Goal: Information Seeking & Learning: Learn about a topic

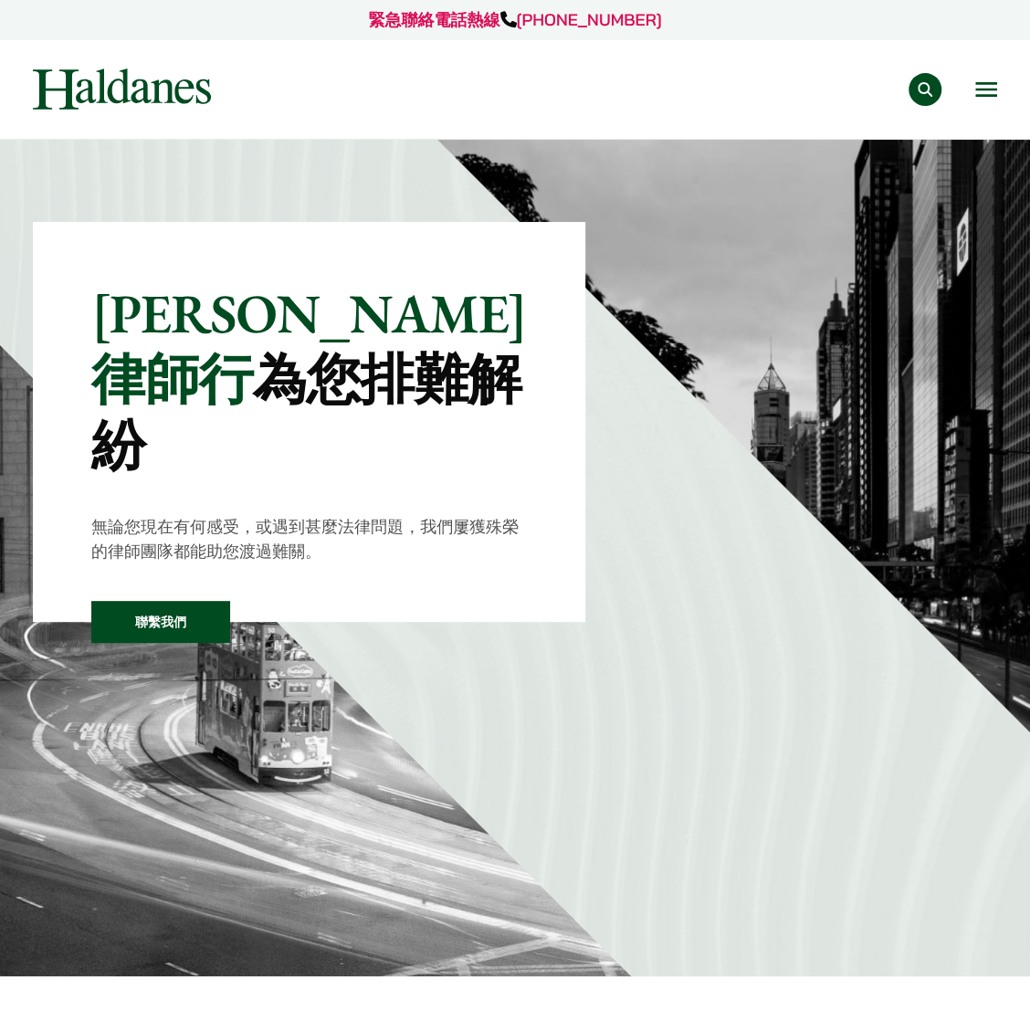
click at [1016, 91] on div "緊急聯絡電話熱線 +852 9763 5524 專業範疇 反壟斷和競爭法 民事訴訟及爭議解決 公司及商業業務 刑事辯護 欺詐、資產追踪和追討 知識產權 婚姻及…" at bounding box center [515, 69] width 1030 height 139
click at [985, 92] on button "Open menu" at bounding box center [986, 89] width 22 height 15
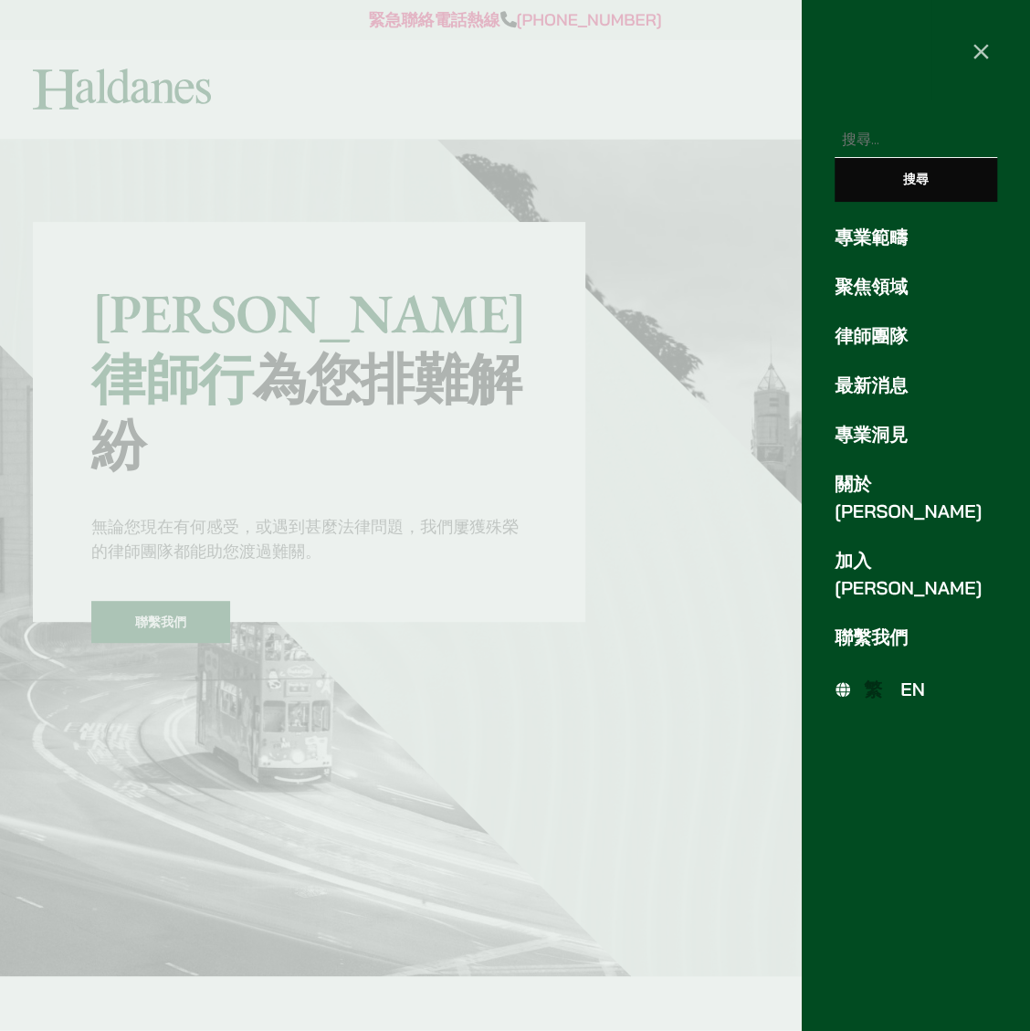
click at [867, 236] on link "專業範疇" at bounding box center [916, 237] width 163 height 27
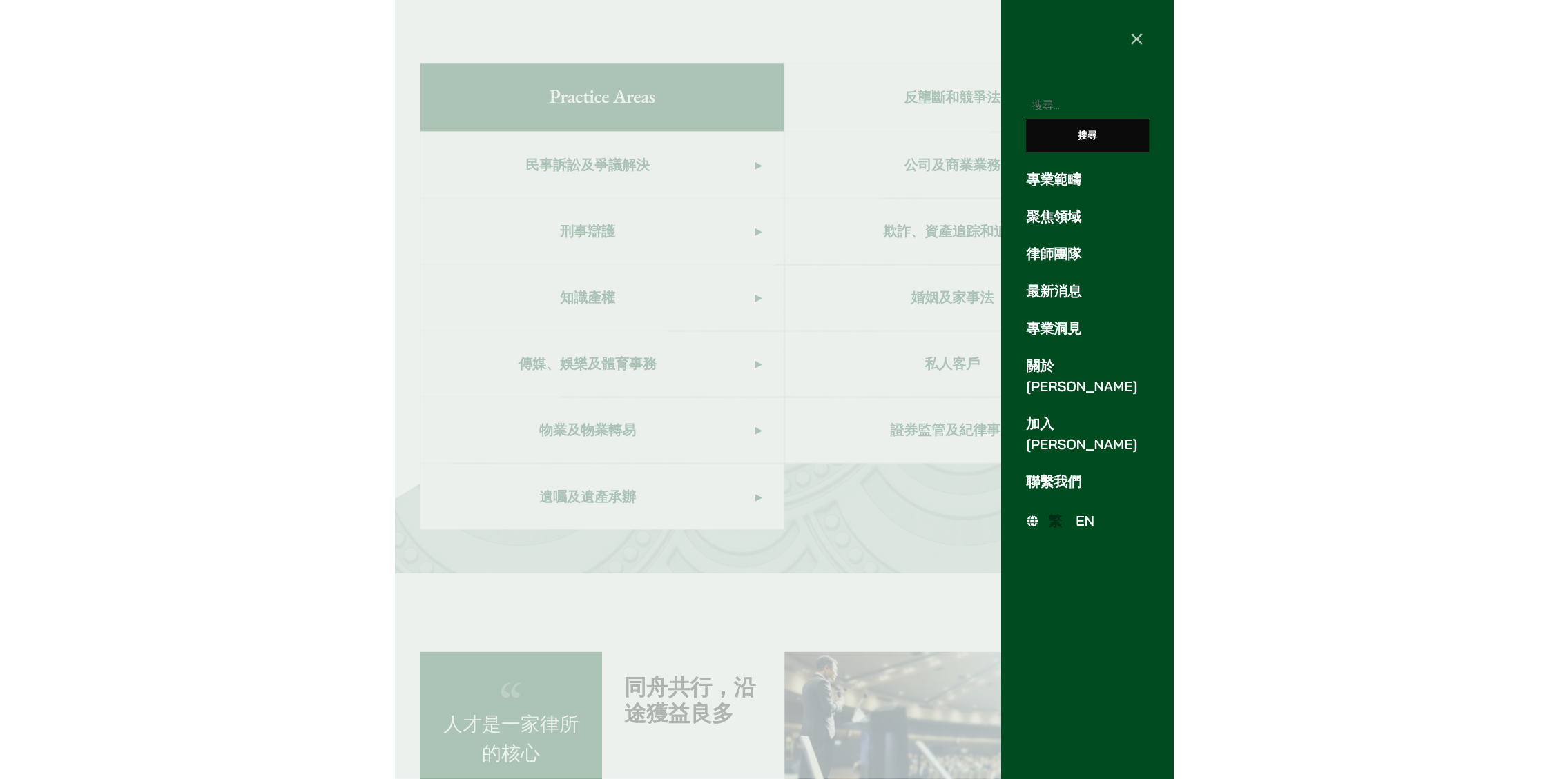
scroll to position [776, 0]
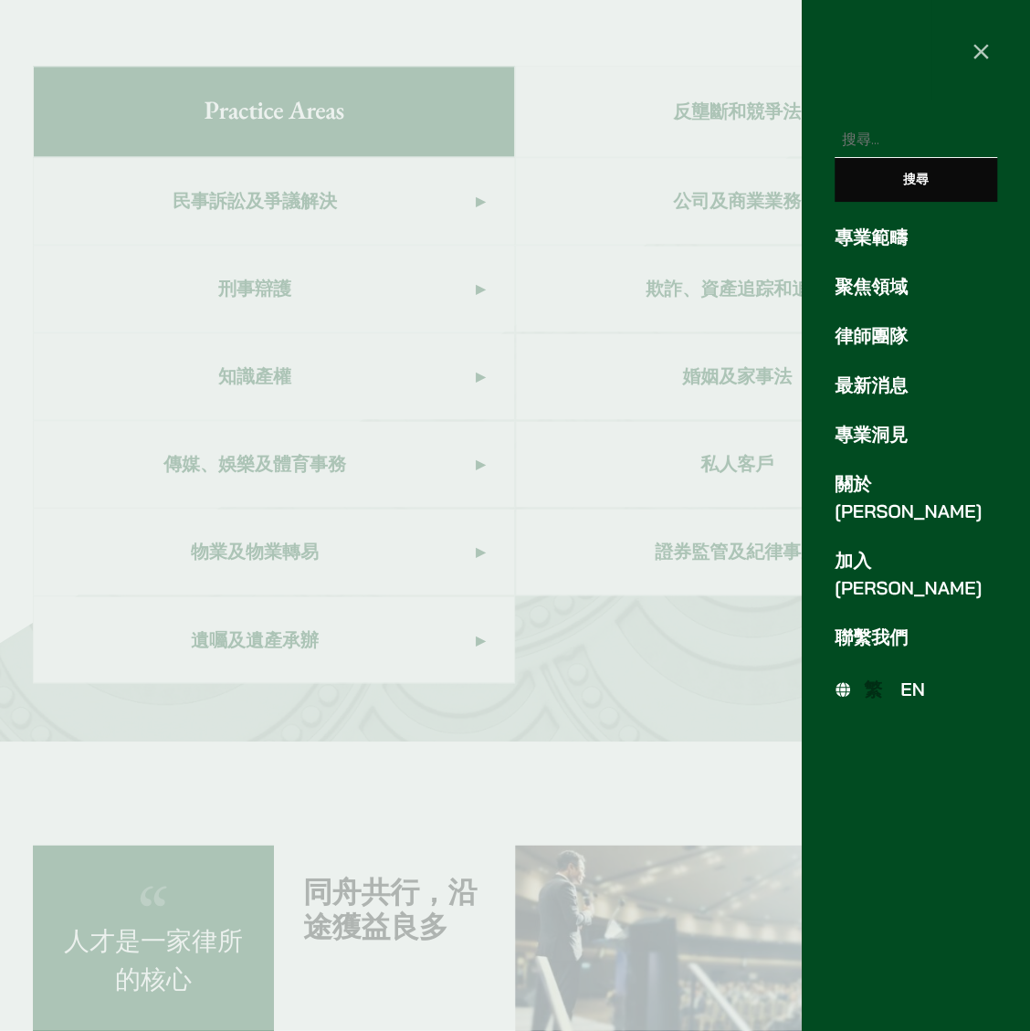
click at [469, 685] on div at bounding box center [515, 515] width 1030 height 1031
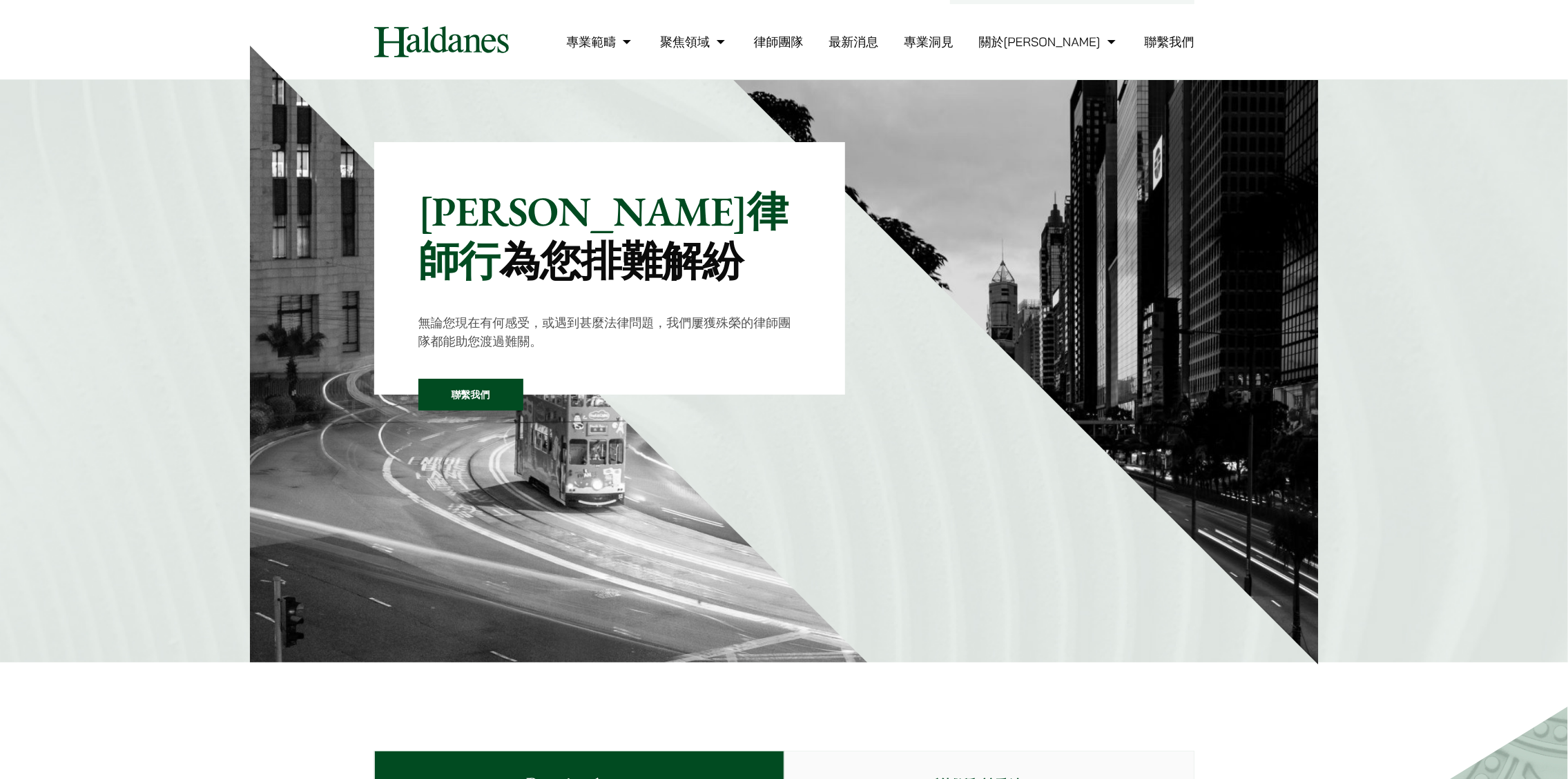
scroll to position [0, 0]
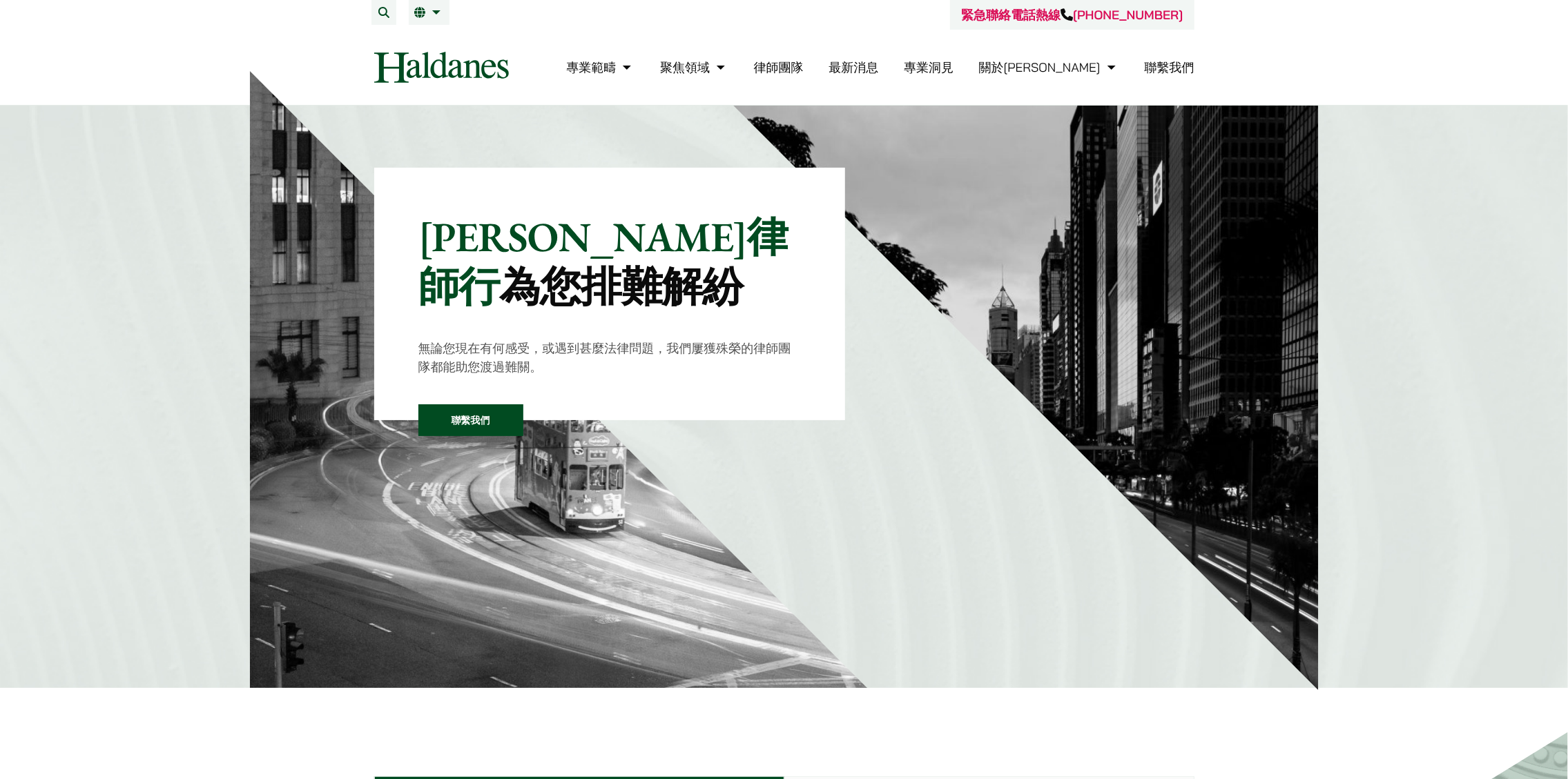
click at [778, 73] on link "律師團隊" at bounding box center [779, 67] width 50 height 16
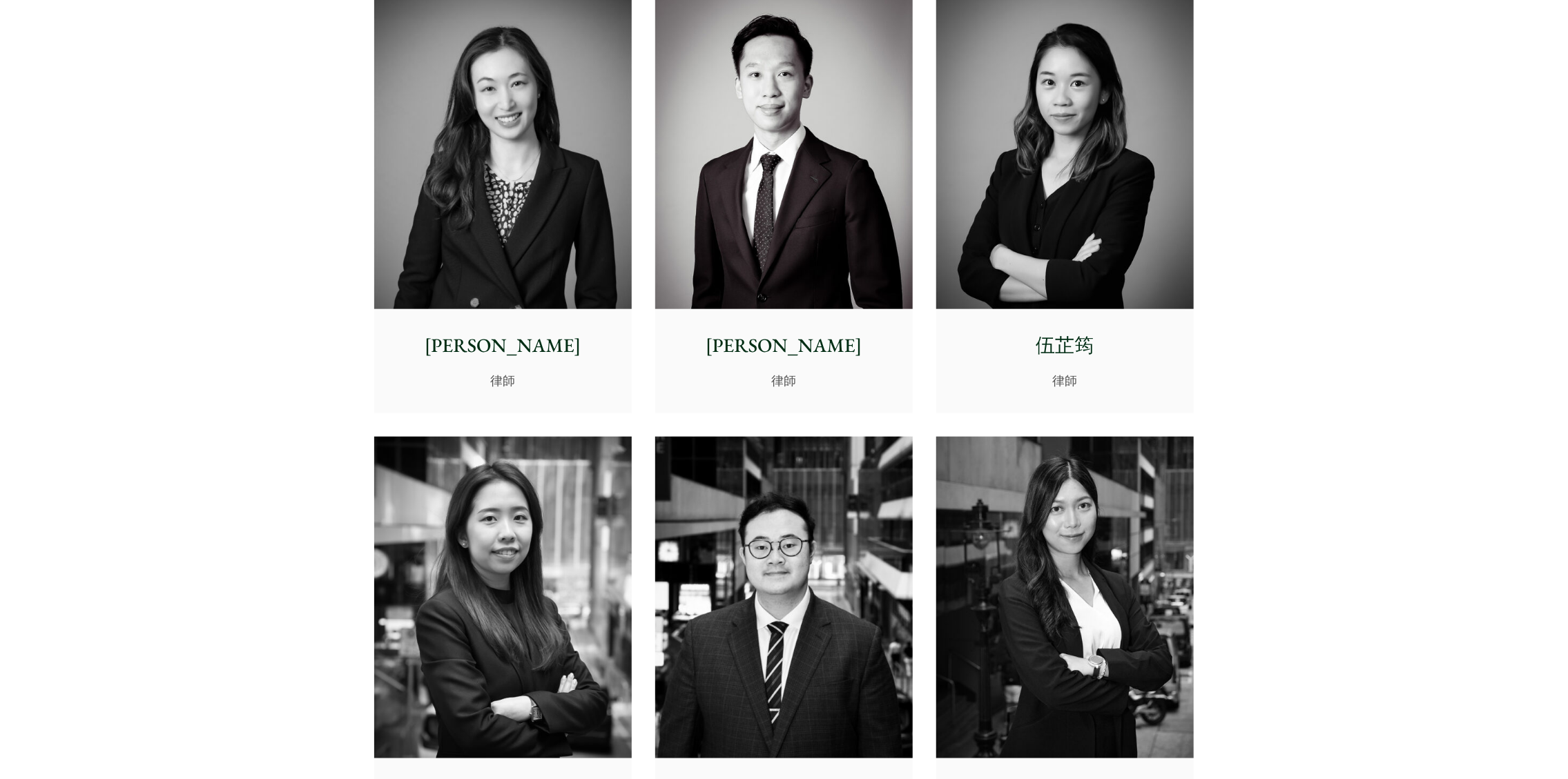
scroll to position [4553, 0]
click at [799, 652] on img at bounding box center [784, 597] width 258 height 322
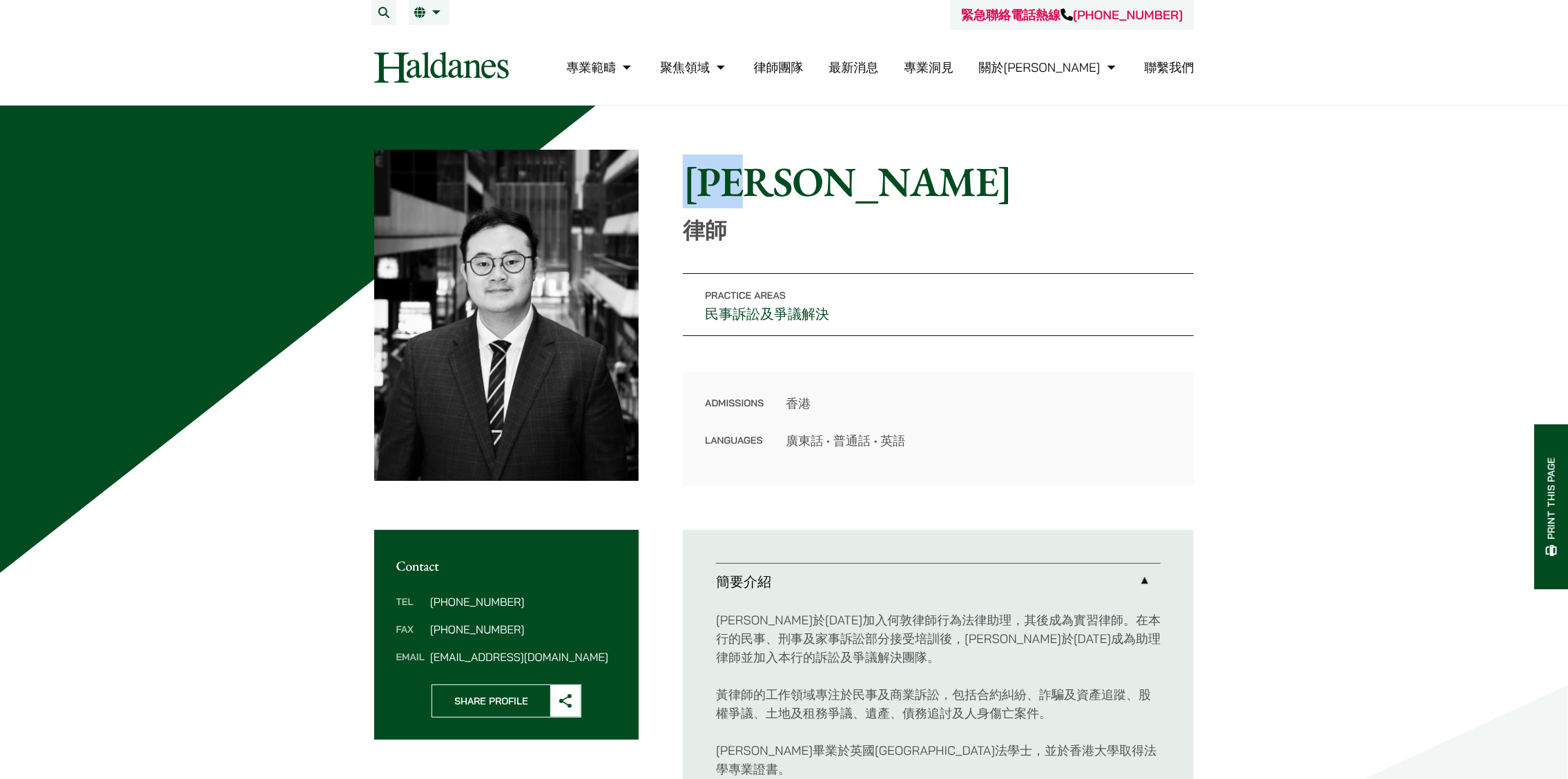
drag, startPoint x: 799, startPoint y: 196, endPoint x: 702, endPoint y: 194, distance: 97.0
click at [702, 194] on h1 "黃逸俊" at bounding box center [938, 181] width 511 height 50
copy h1 "黃逸俊"
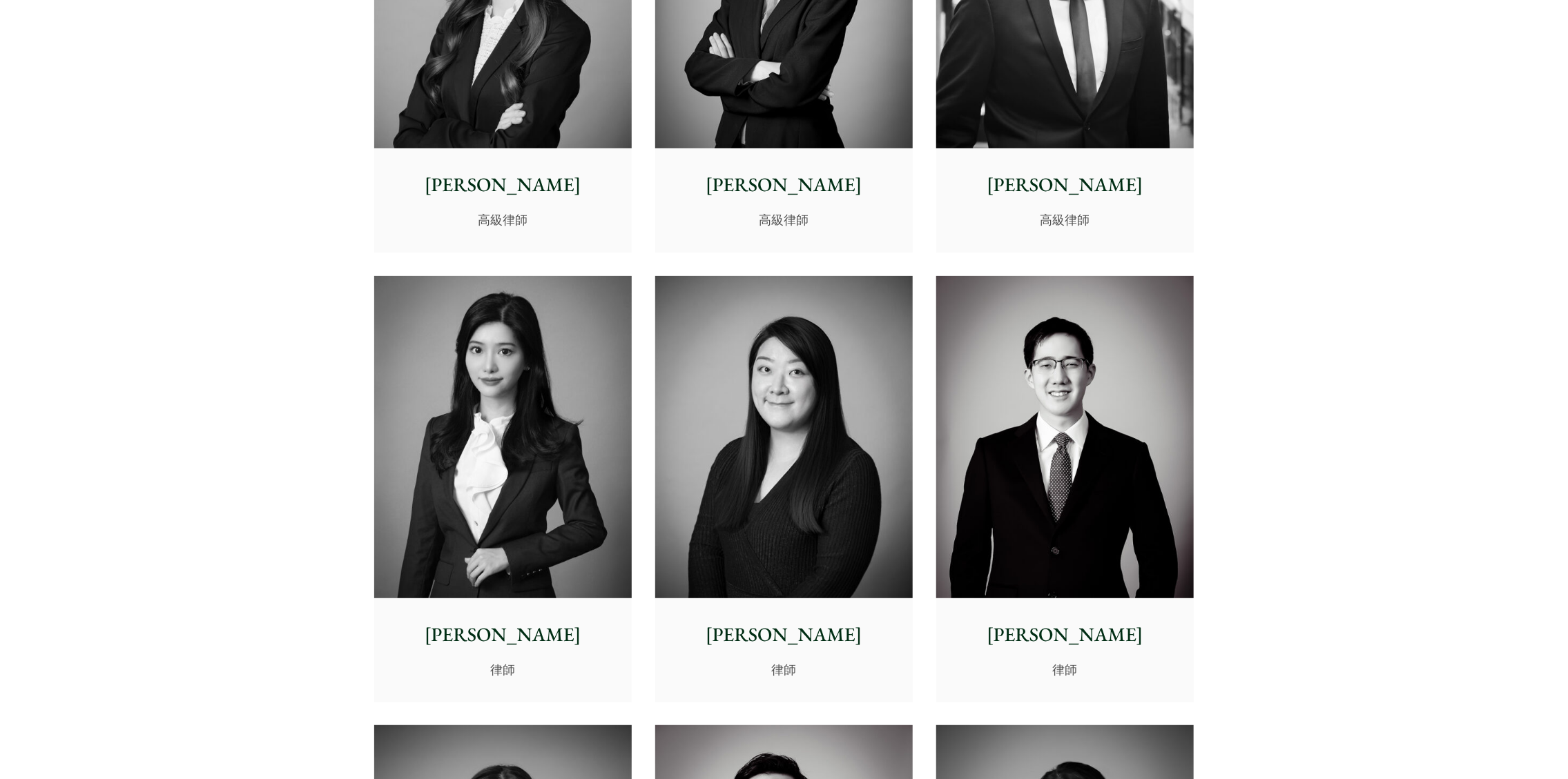
scroll to position [3863, 0]
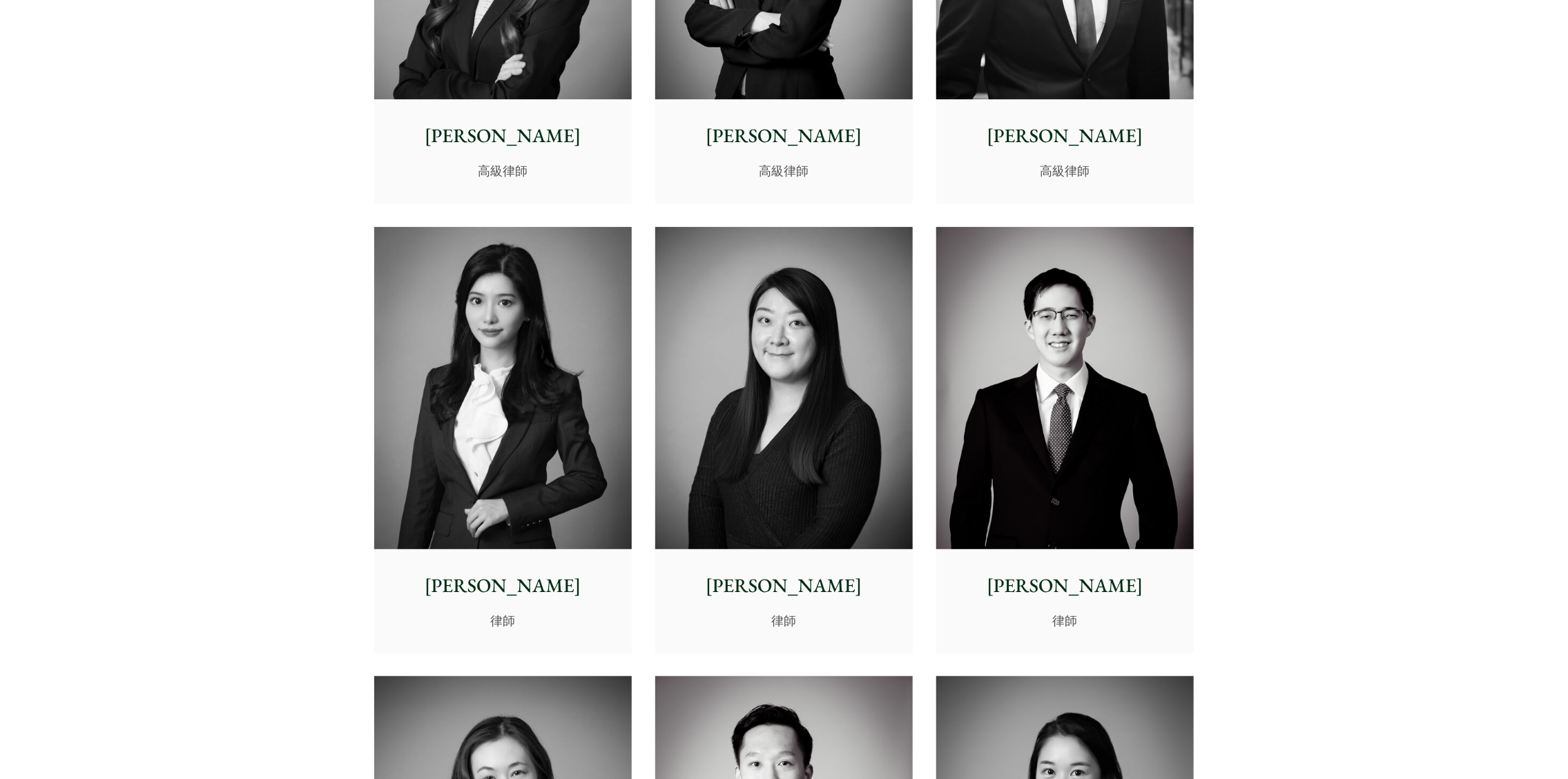
click at [504, 487] on img at bounding box center [503, 388] width 258 height 322
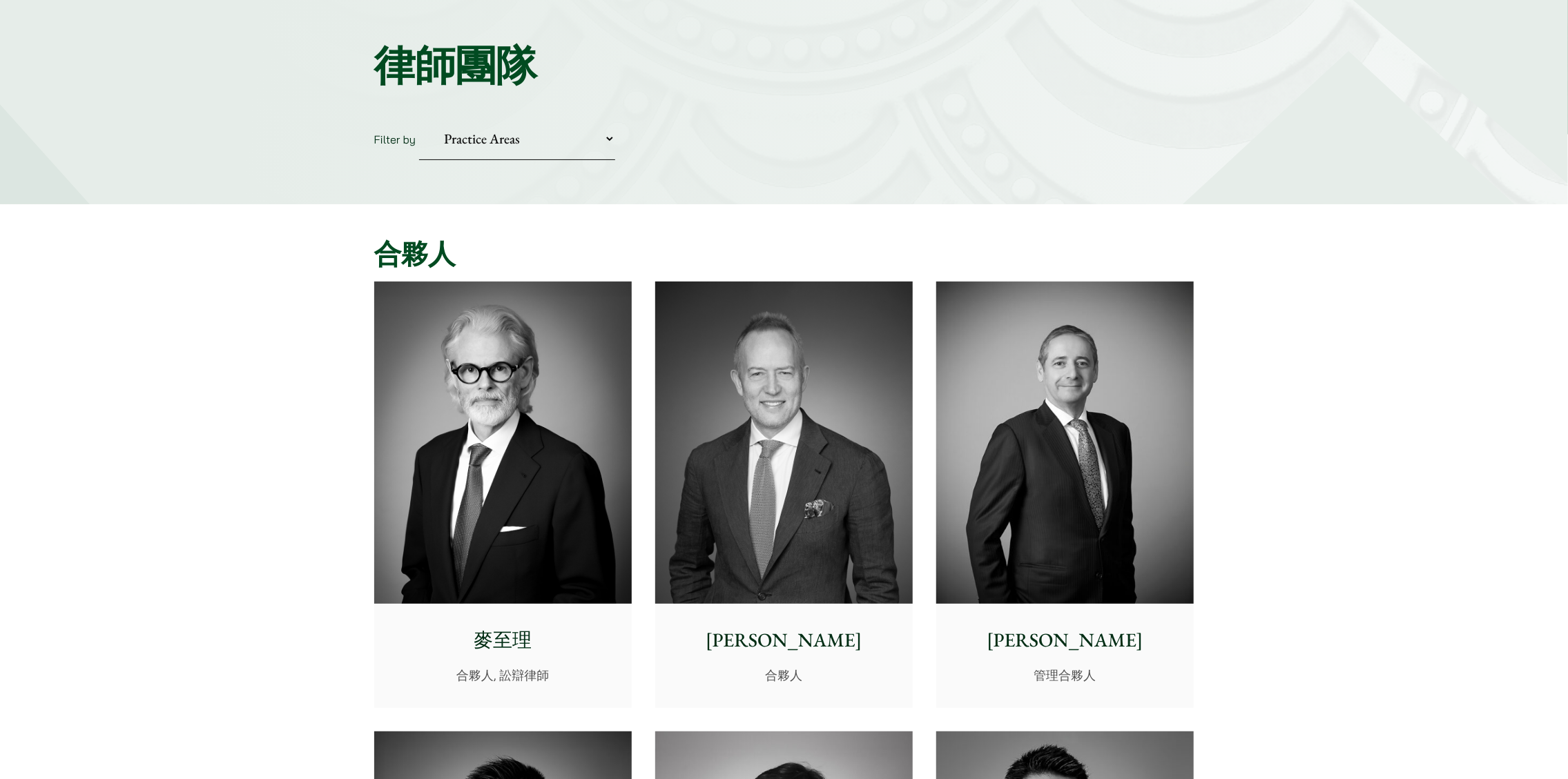
scroll to position [138, 0]
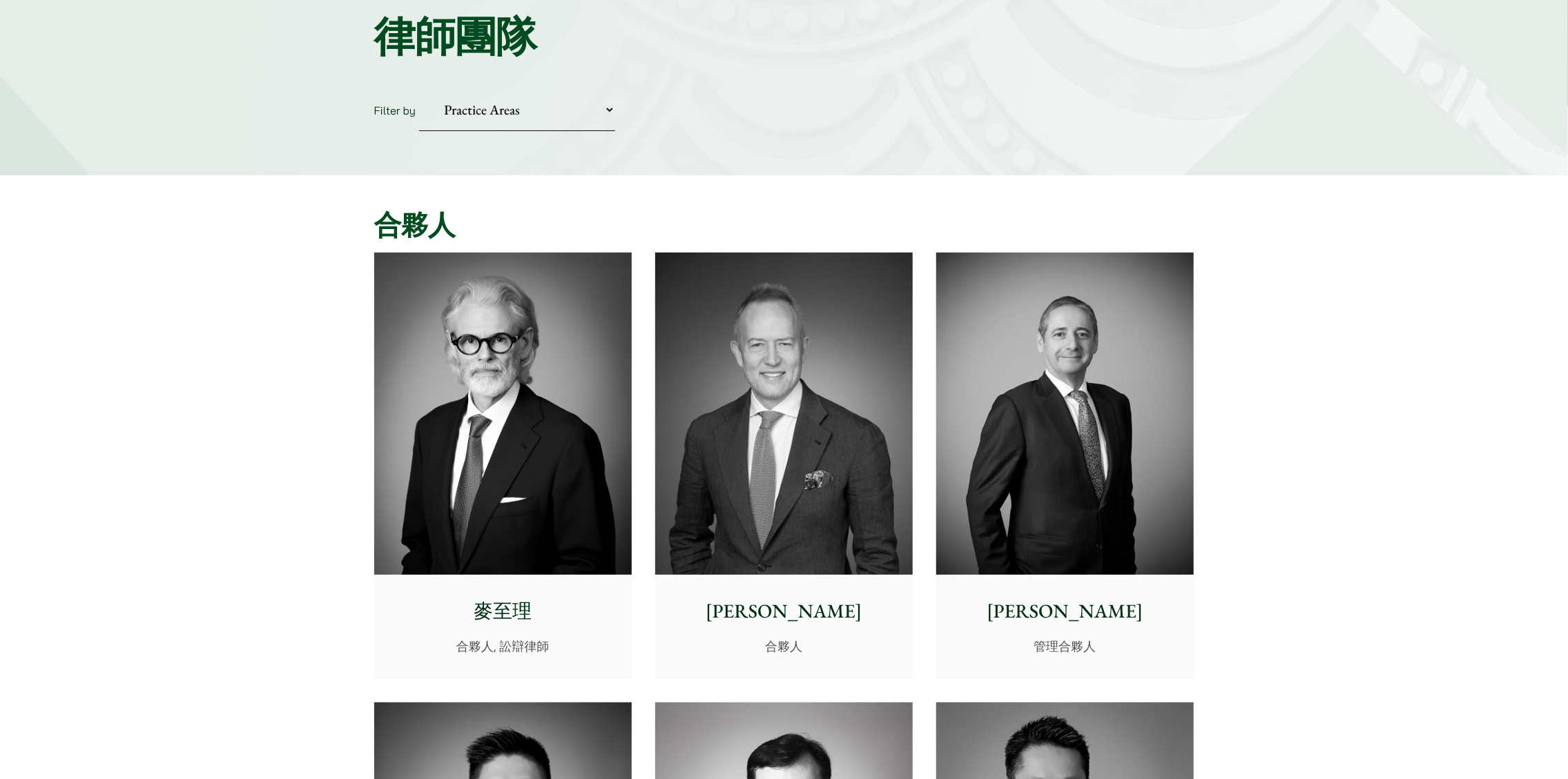
click at [504, 442] on img at bounding box center [503, 413] width 258 height 322
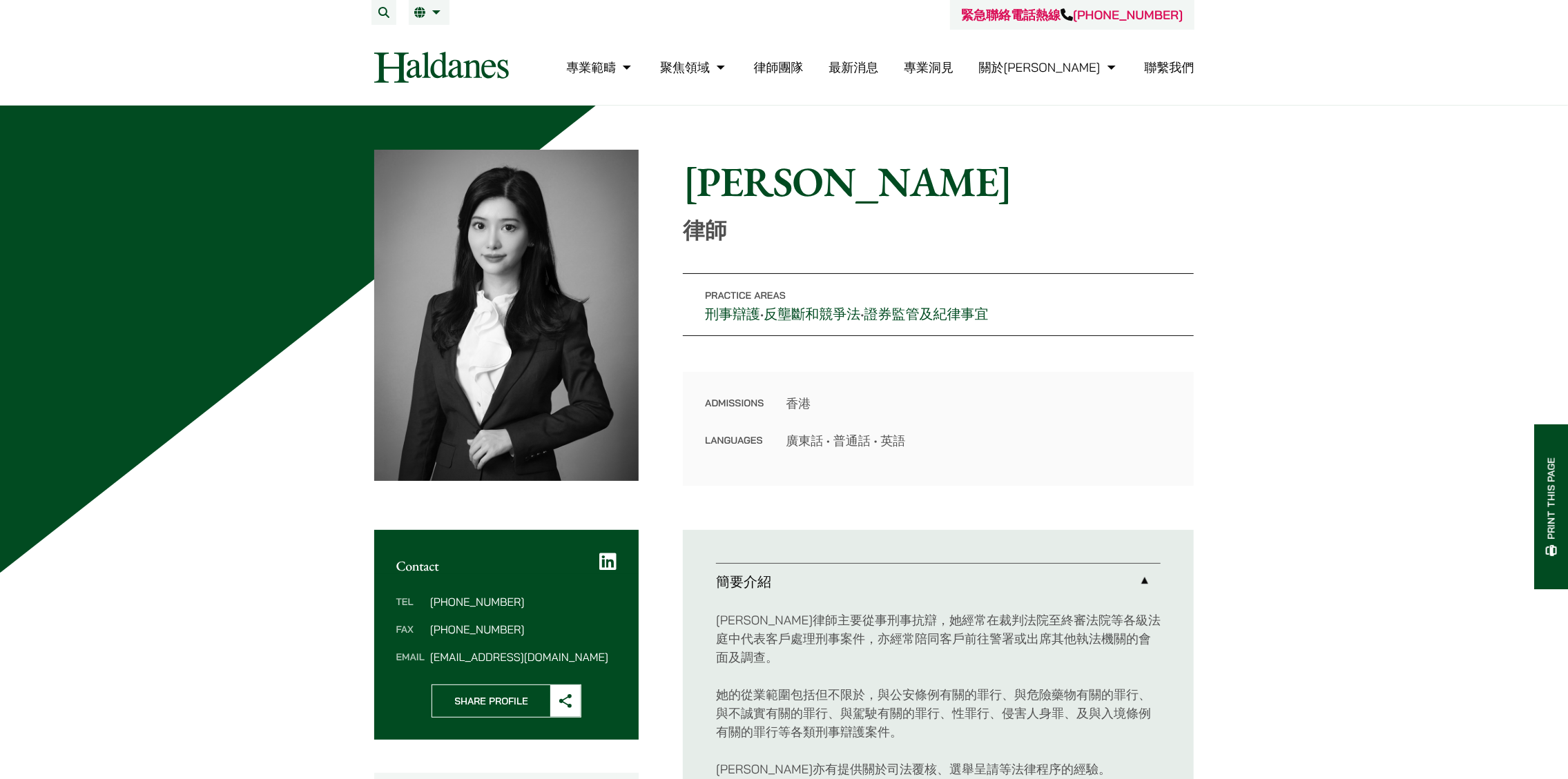
drag, startPoint x: 770, startPoint y: 317, endPoint x: 907, endPoint y: 314, distance: 137.0
click at [907, 314] on p "Practice Areas 刑事辯護 • 反壟斷和競爭法 • 證券監管及紀律事宜" at bounding box center [938, 304] width 511 height 63
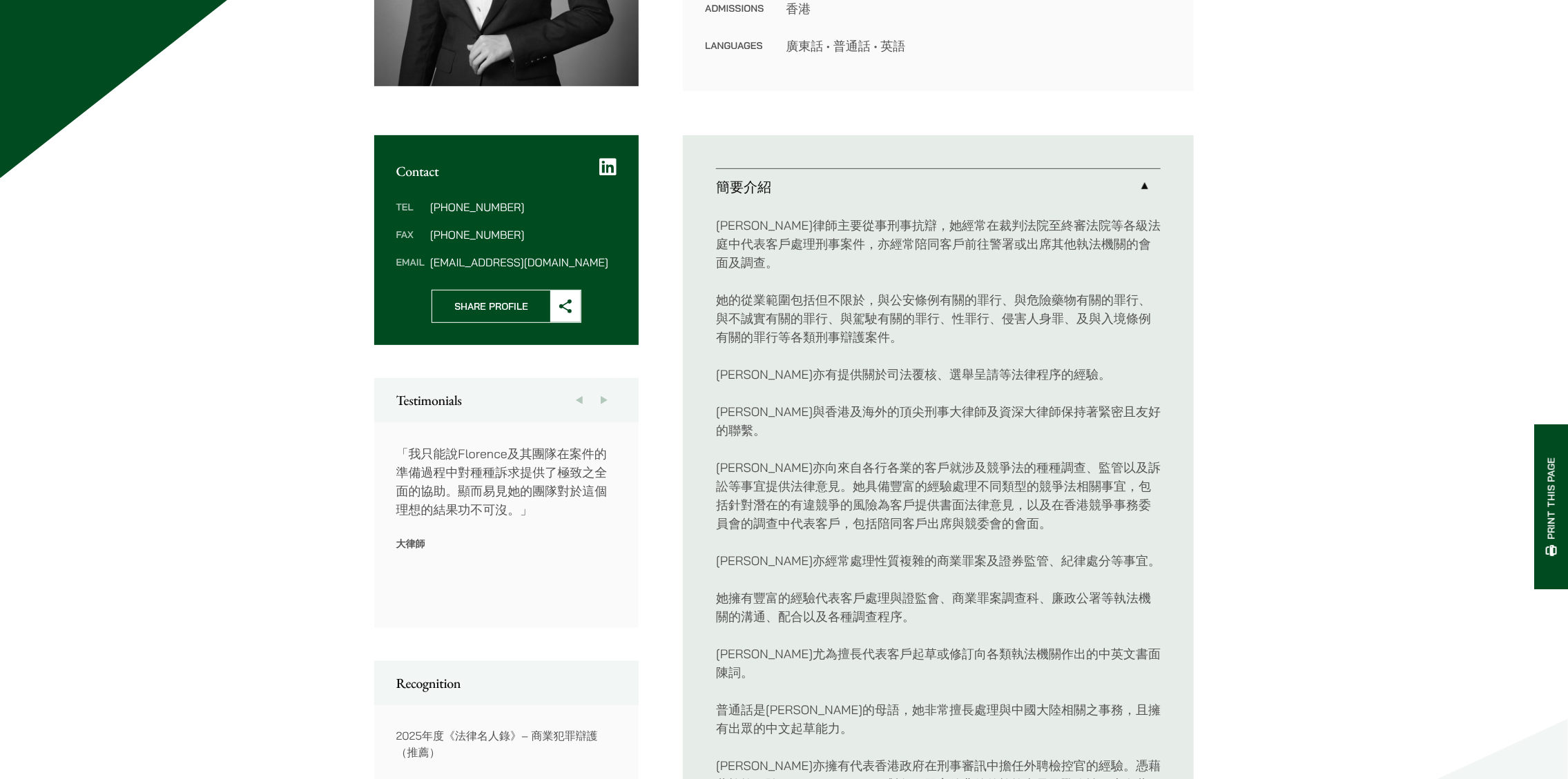
scroll to position [552, 0]
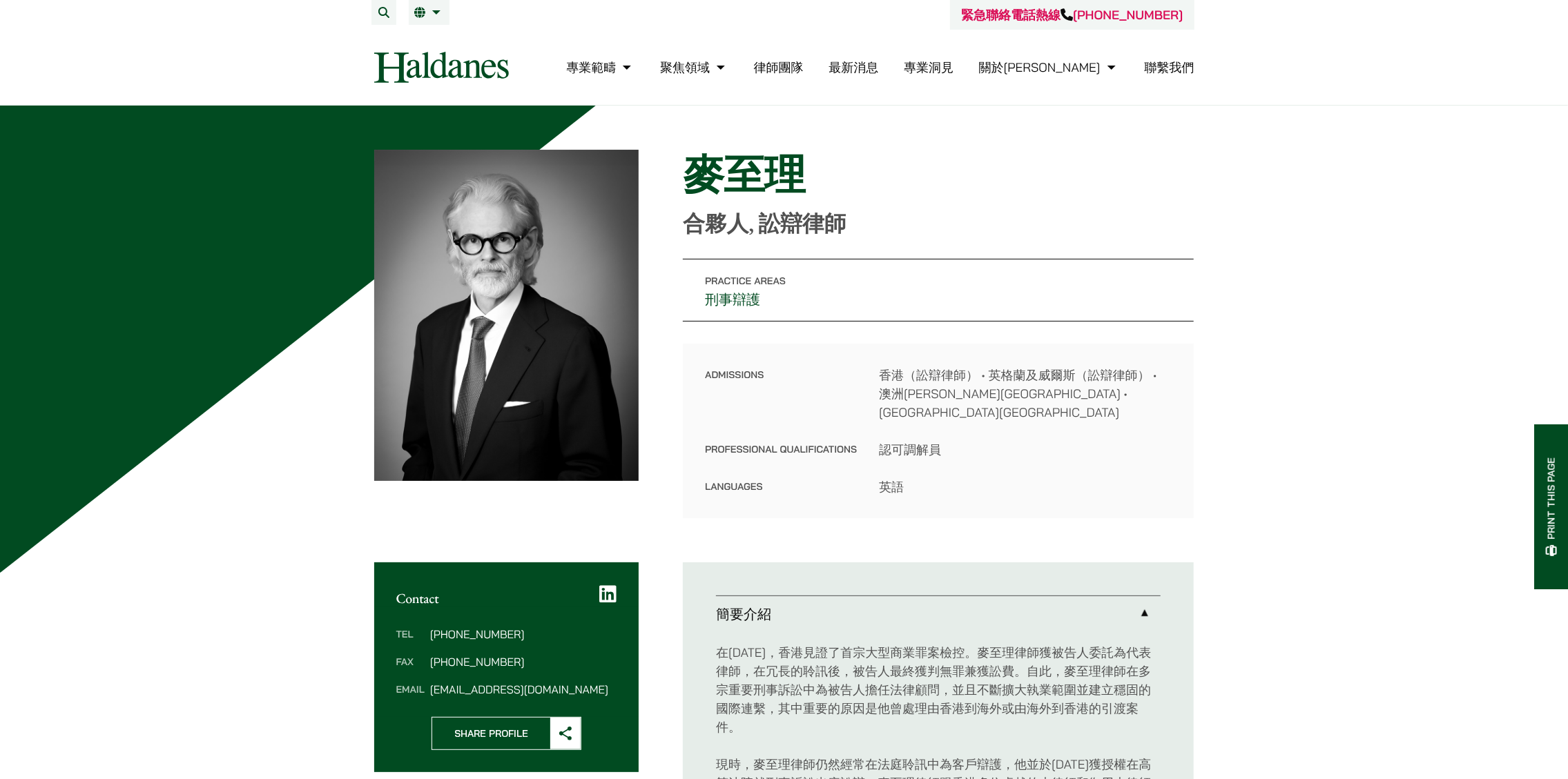
scroll to position [138, 0]
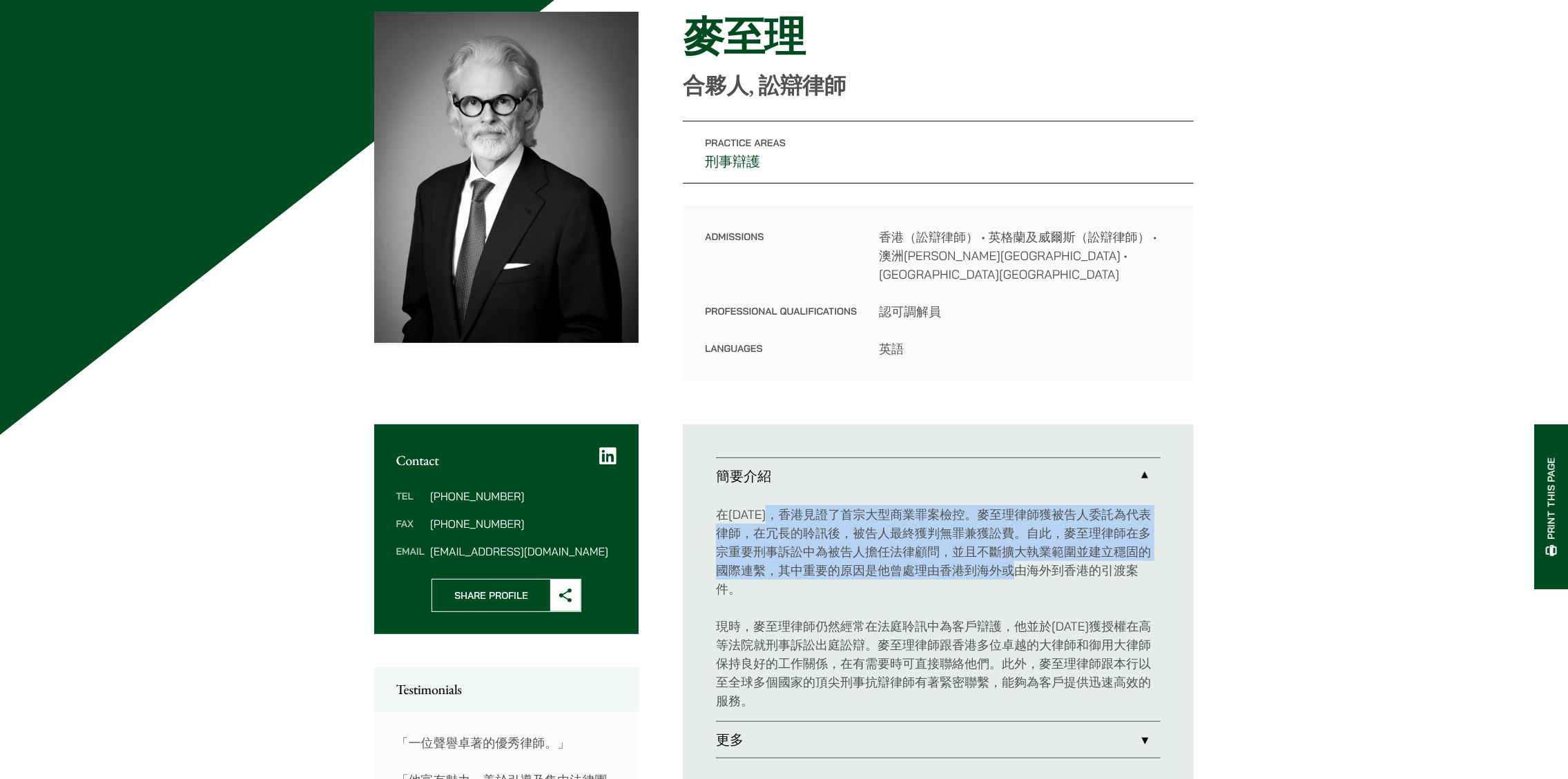
drag, startPoint x: 775, startPoint y: 499, endPoint x: 1027, endPoint y: 544, distance: 256.0
click at [1027, 544] on p "在[DATE]，香港見證了首宗大型商業罪案檢控。麥至理律師獲被告人委託為代表律師，在冗長的聆訊後，被告人最終獲判無罪兼獲訟費。自此，麥至理律師在多宗重要刑事訴…" at bounding box center [938, 551] width 445 height 93
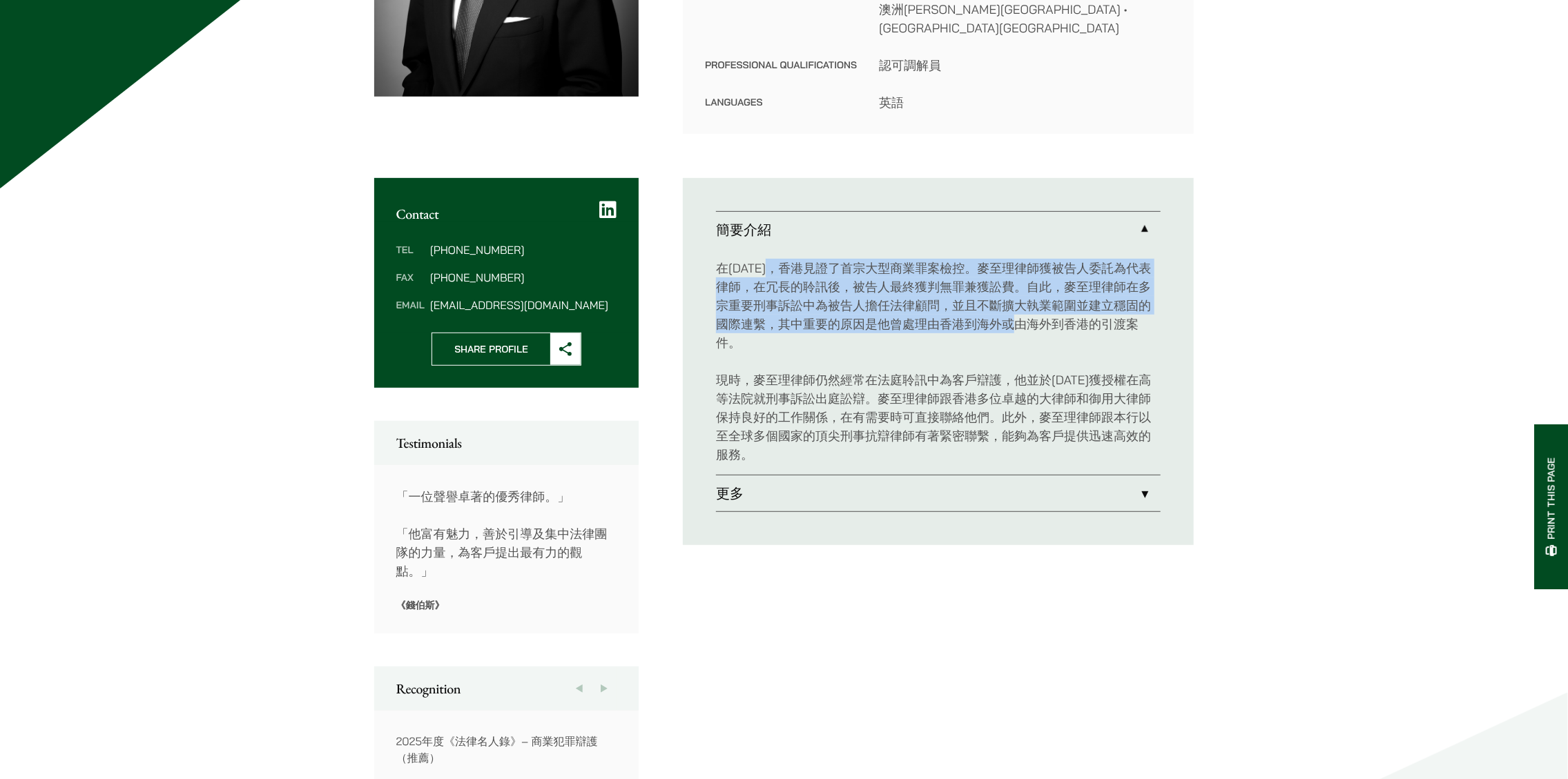
scroll to position [414, 0]
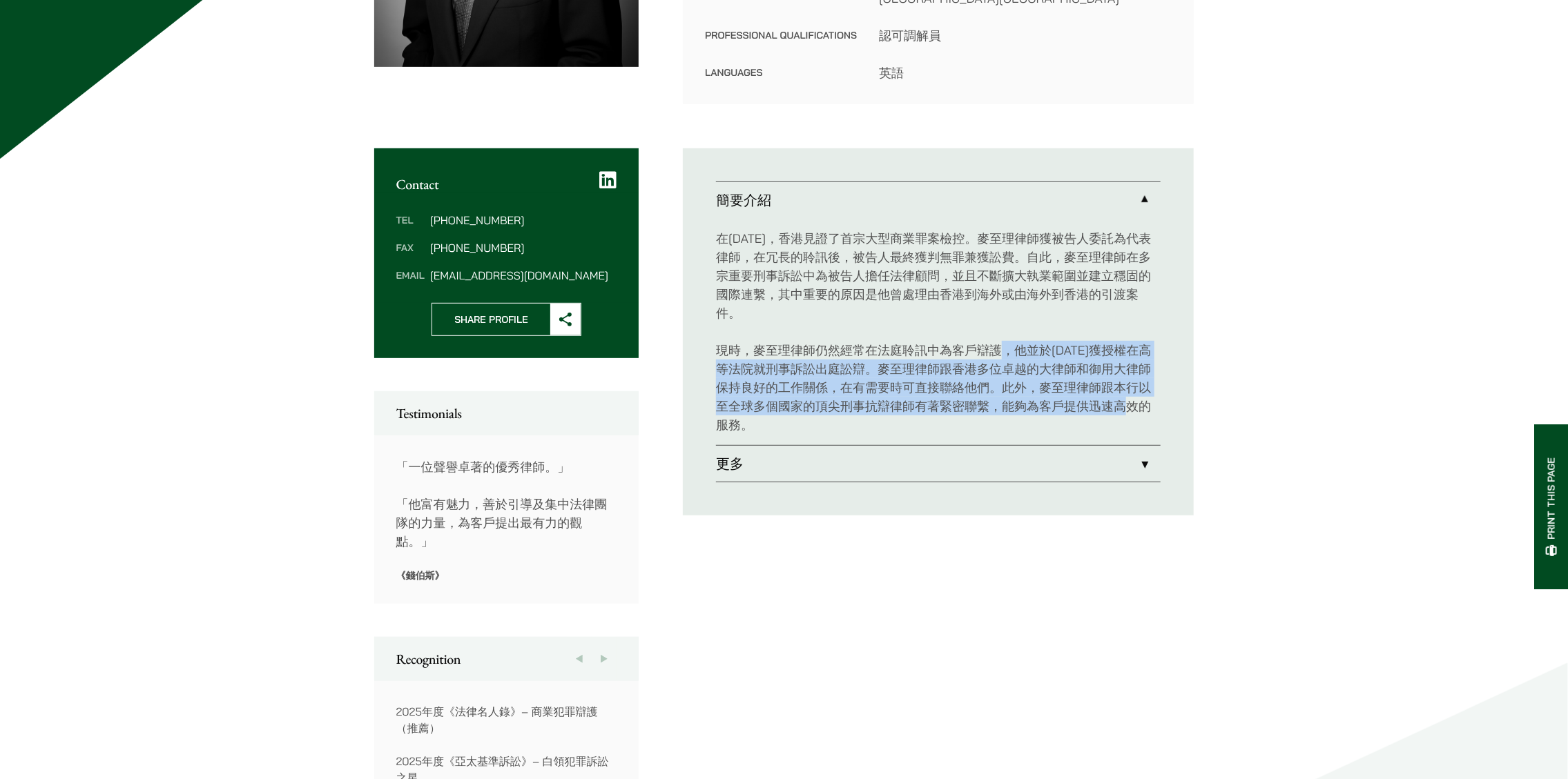
drag, startPoint x: 1006, startPoint y: 328, endPoint x: 1136, endPoint y: 396, distance: 146.7
click at [1136, 396] on p "現時，麥至理律師仍然經常在法庭聆訊中為客戶辯護，他並於[DATE]獲授權在高等法院就刑事訴訟出庭訟辯。麥至理律師跟香港多位卓越的大律師和御用大律師保持良好的工…" at bounding box center [938, 387] width 445 height 93
click at [1058, 456] on link "更多" at bounding box center [938, 463] width 445 height 36
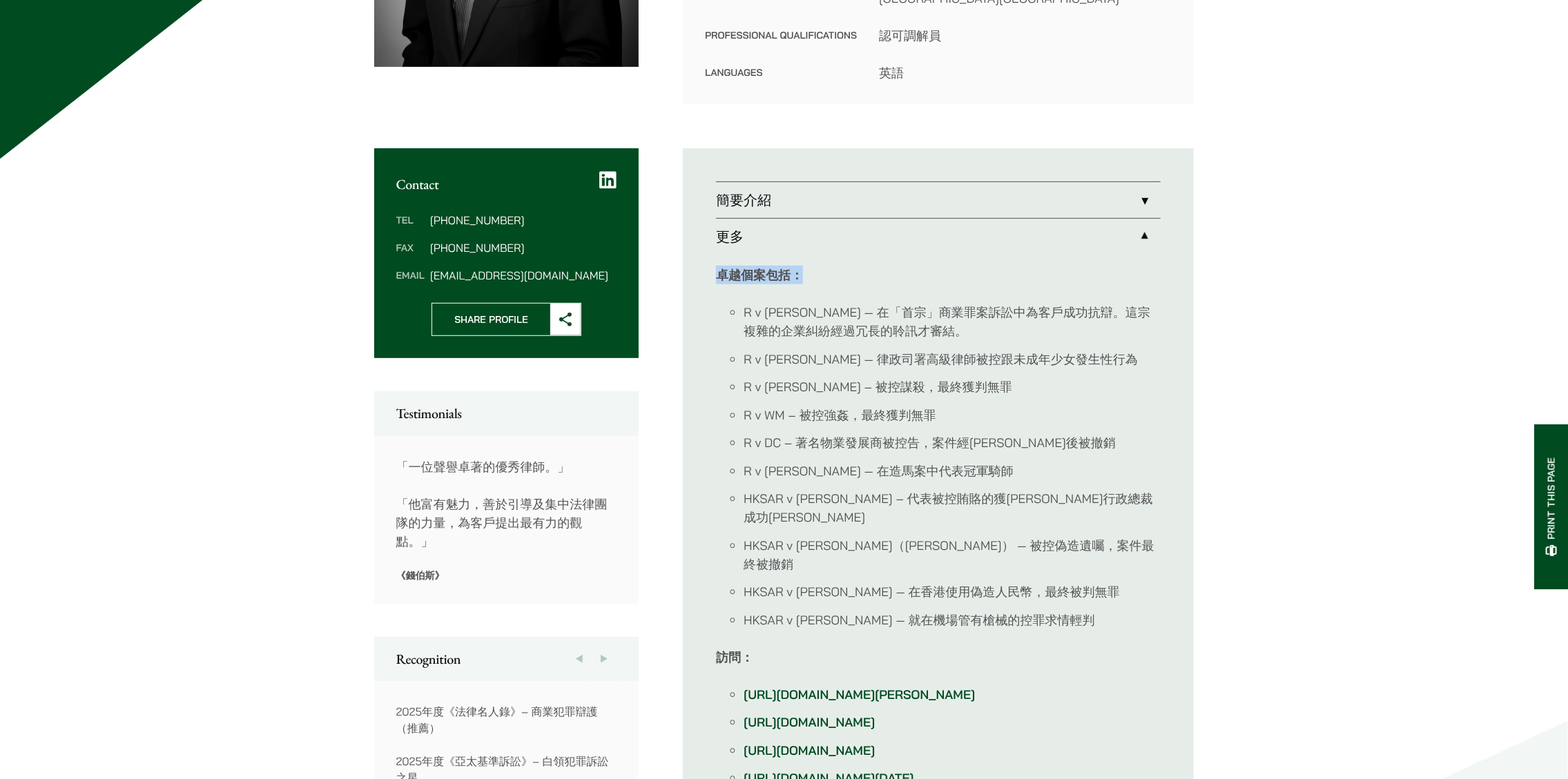
drag, startPoint x: 717, startPoint y: 257, endPoint x: 807, endPoint y: 261, distance: 90.1
click at [807, 266] on p "卓越個案包括：" at bounding box center [938, 275] width 445 height 19
drag, startPoint x: 872, startPoint y: 298, endPoint x: 1170, endPoint y: 318, distance: 298.7
click at [1170, 318] on ul "簡要介紹 在[DATE]，香港見證了首宗大型商業罪案檢控。麥至理律師獲被告人委託為代表律師，在冗長的聆訊後，被告人最終獲判無罪兼獲訟費。自此，麥至理律師在多宗…" at bounding box center [938, 532] width 511 height 768
drag, startPoint x: 889, startPoint y: 344, endPoint x: 1148, endPoint y: 347, distance: 259.0
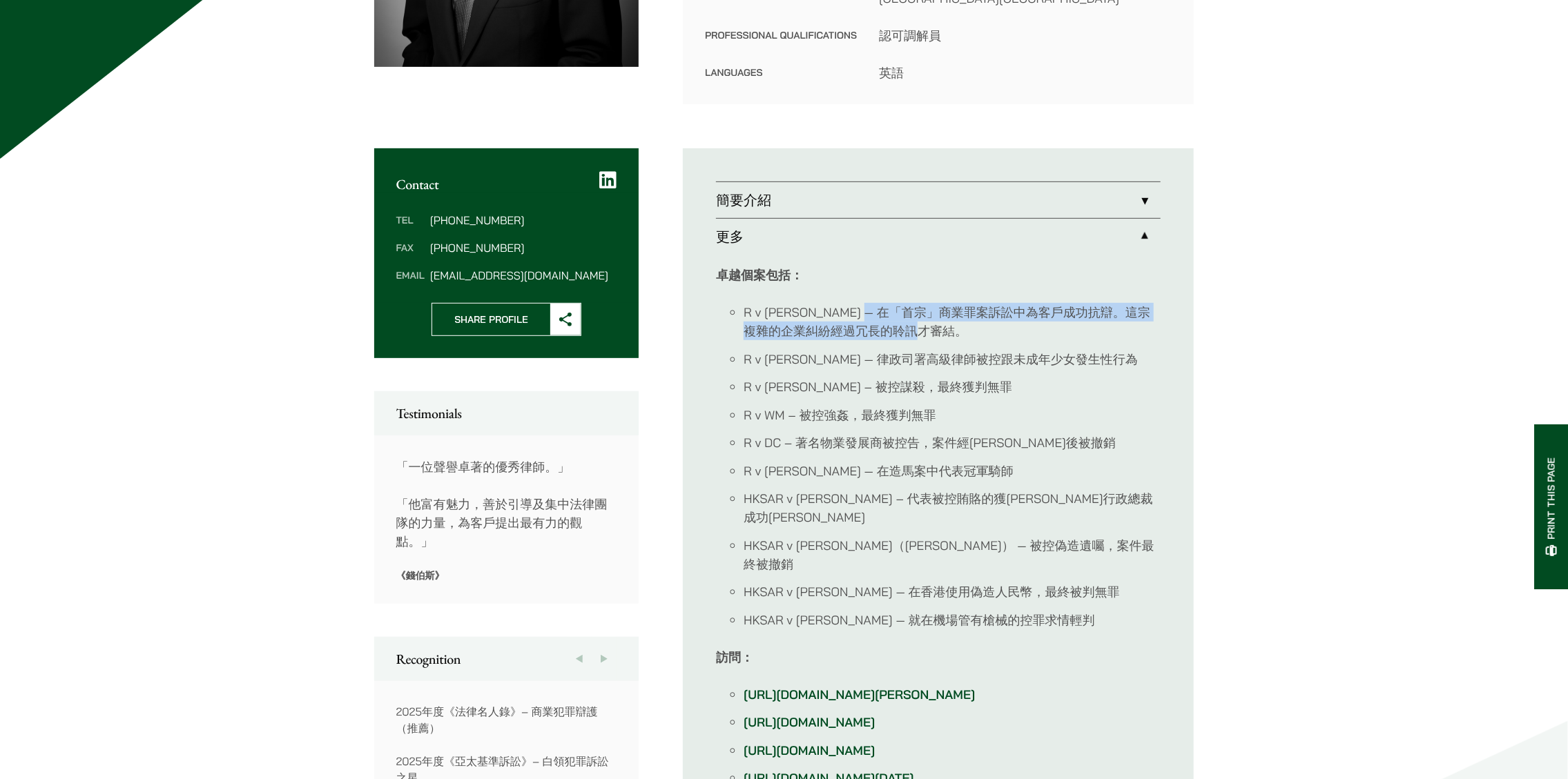
click at [1148, 350] on li "R v [PERSON_NAME] — 律政司署高級律師被控跟未成年少女發生性行為" at bounding box center [951, 359] width 417 height 19
drag, startPoint x: 800, startPoint y: 400, endPoint x: 941, endPoint y: 404, distance: 141.1
click at [941, 406] on li "R v WM – 被控強姦，最終獲判無罪" at bounding box center [951, 415] width 417 height 19
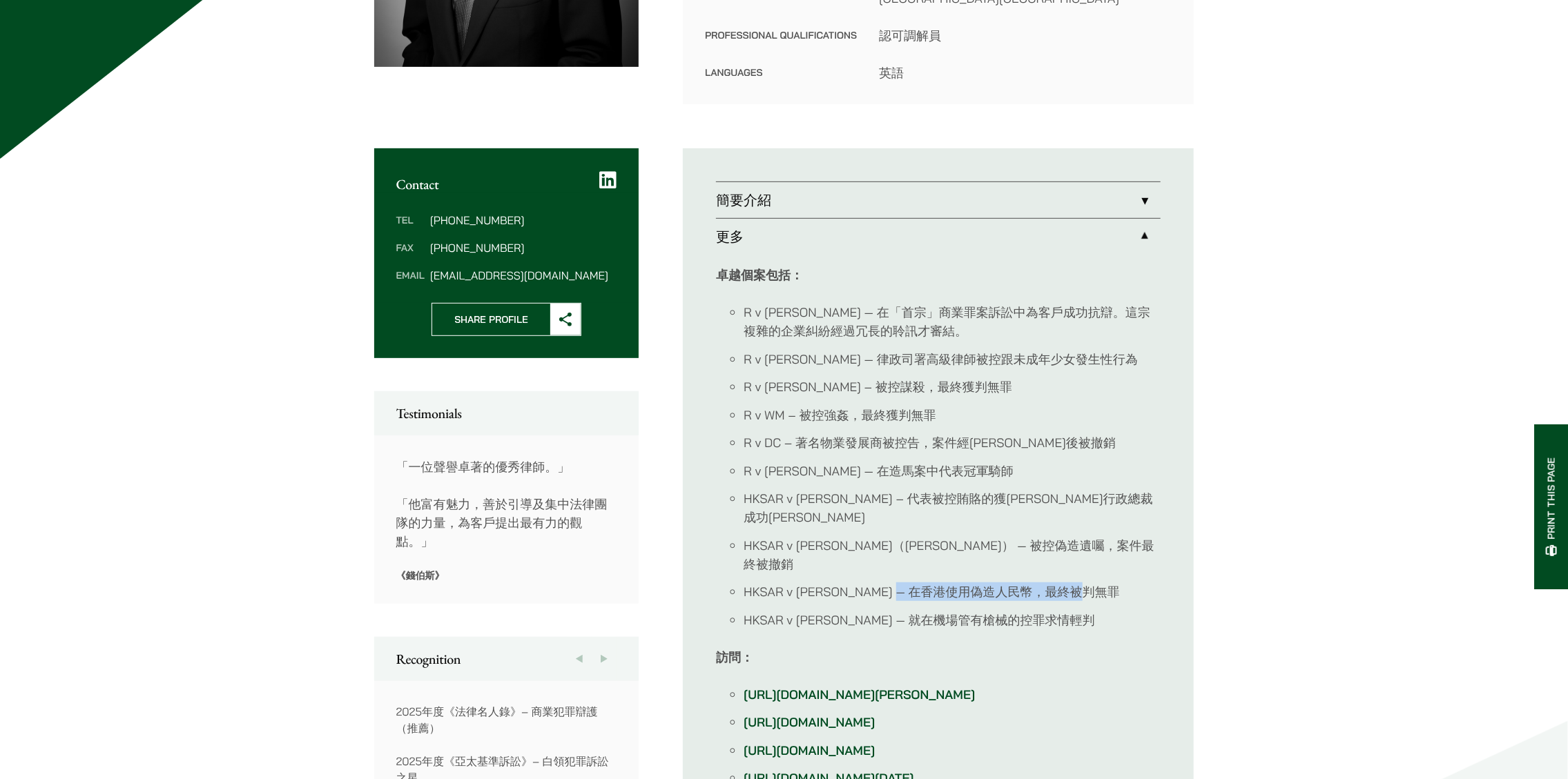
drag, startPoint x: 885, startPoint y: 533, endPoint x: 1092, endPoint y: 540, distance: 207.1
click at [1092, 583] on li "HKSAR v [PERSON_NAME] — 在香港使用偽造人民幣，最終被判無罪" at bounding box center [951, 592] width 417 height 19
drag, startPoint x: 933, startPoint y: 510, endPoint x: 1078, endPoint y: 525, distance: 145.8
click at [1077, 525] on ul "R v Amos Dawe — 在「首宗」商業罪案訴訟中為客戶成功抗辯。這宗複雜的企業糾紛經過冗長的聆訊才審結。 R v Christopher Harris…" at bounding box center [938, 466] width 445 height 326
click at [1078, 525] on ul "R v Amos Dawe — 在「首宗」商業罪案訴訟中為客戶成功抗辯。這宗複雜的企業糾紛經過冗長的聆訊才審結。 R v Christopher Harris…" at bounding box center [938, 466] width 445 height 326
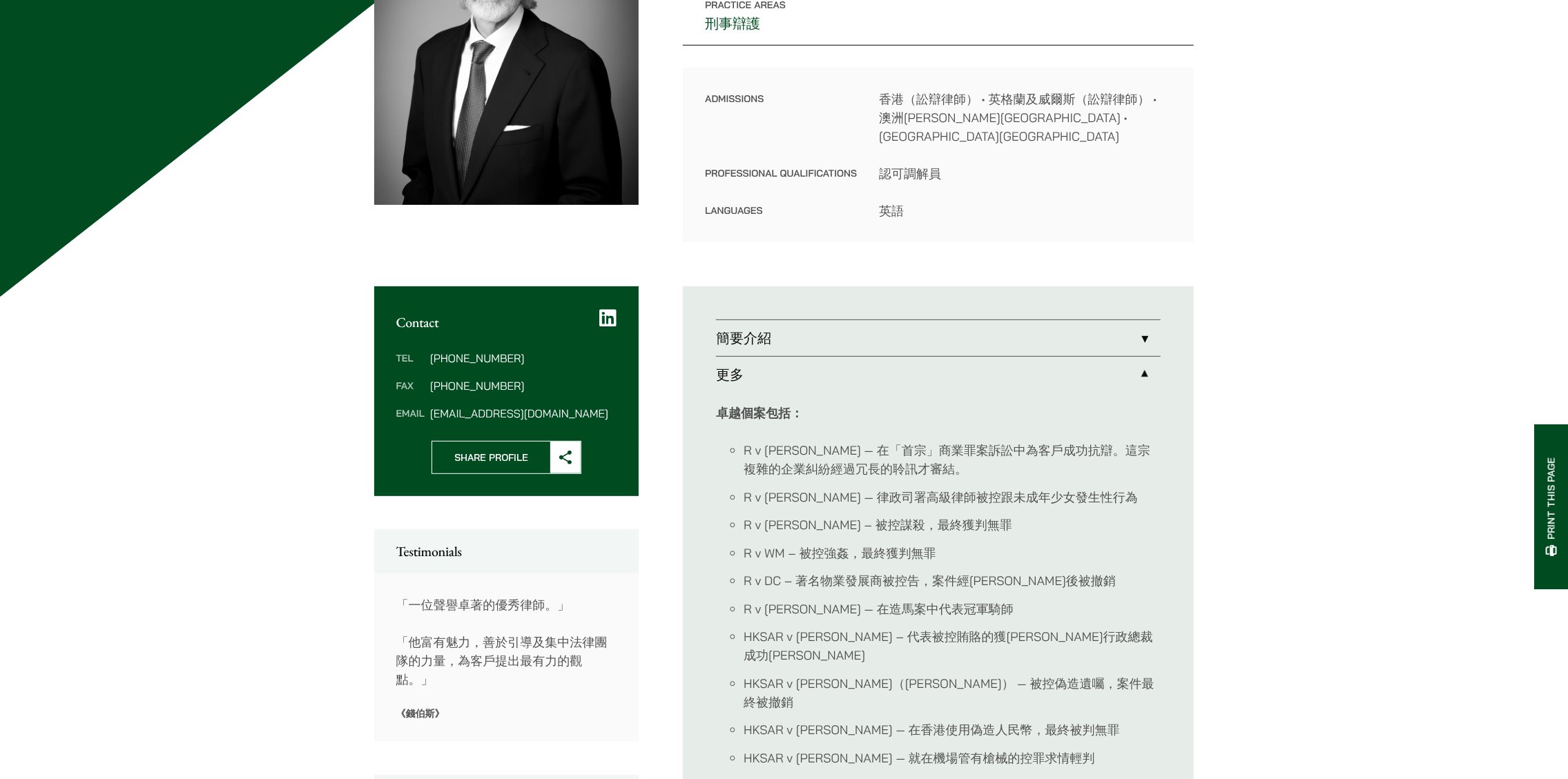
drag, startPoint x: 975, startPoint y: 422, endPoint x: 996, endPoint y: 412, distance: 23.3
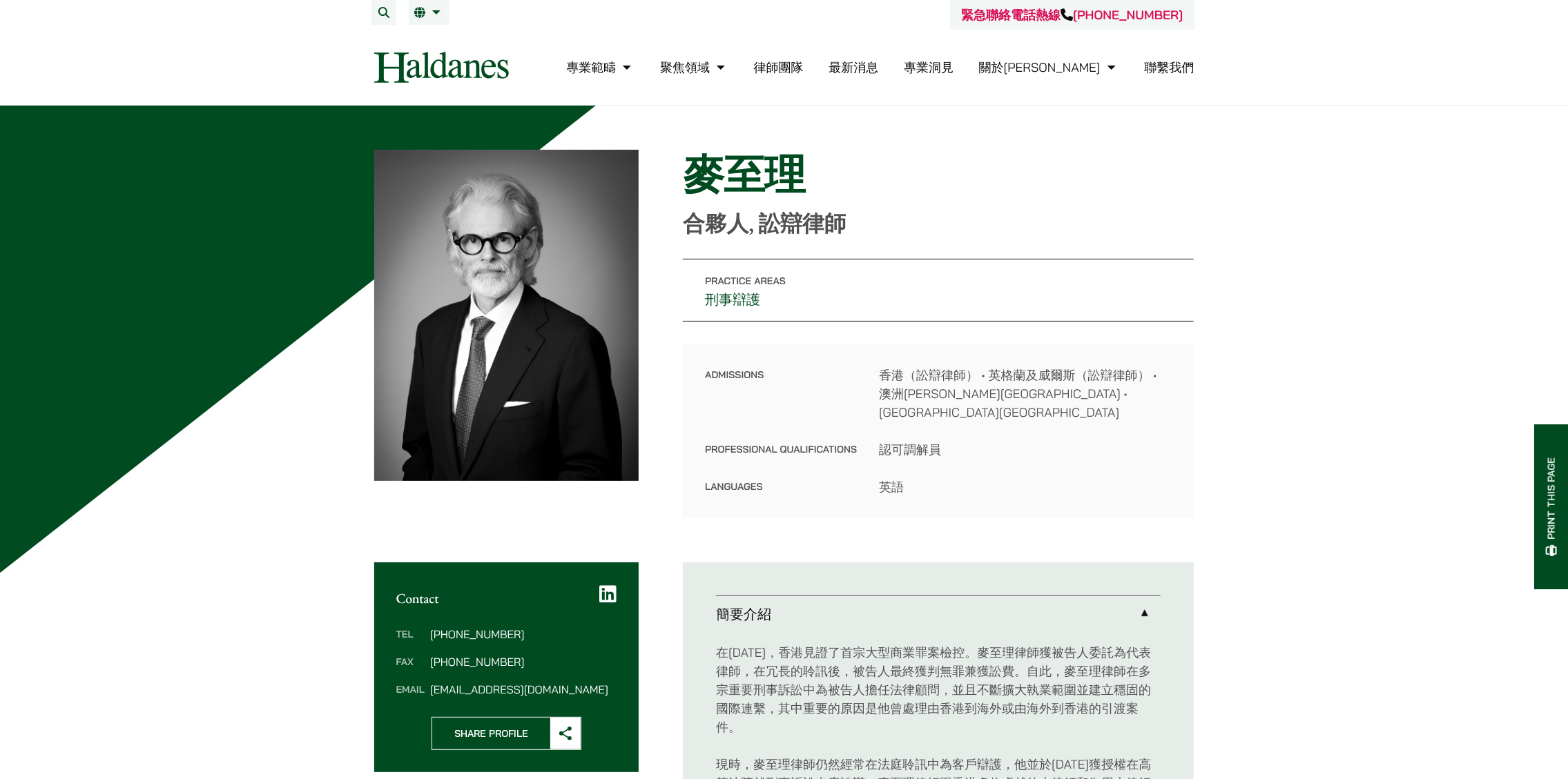
click at [953, 72] on link "專業洞見" at bounding box center [928, 67] width 50 height 16
